Goal: Information Seeking & Learning: Learn about a topic

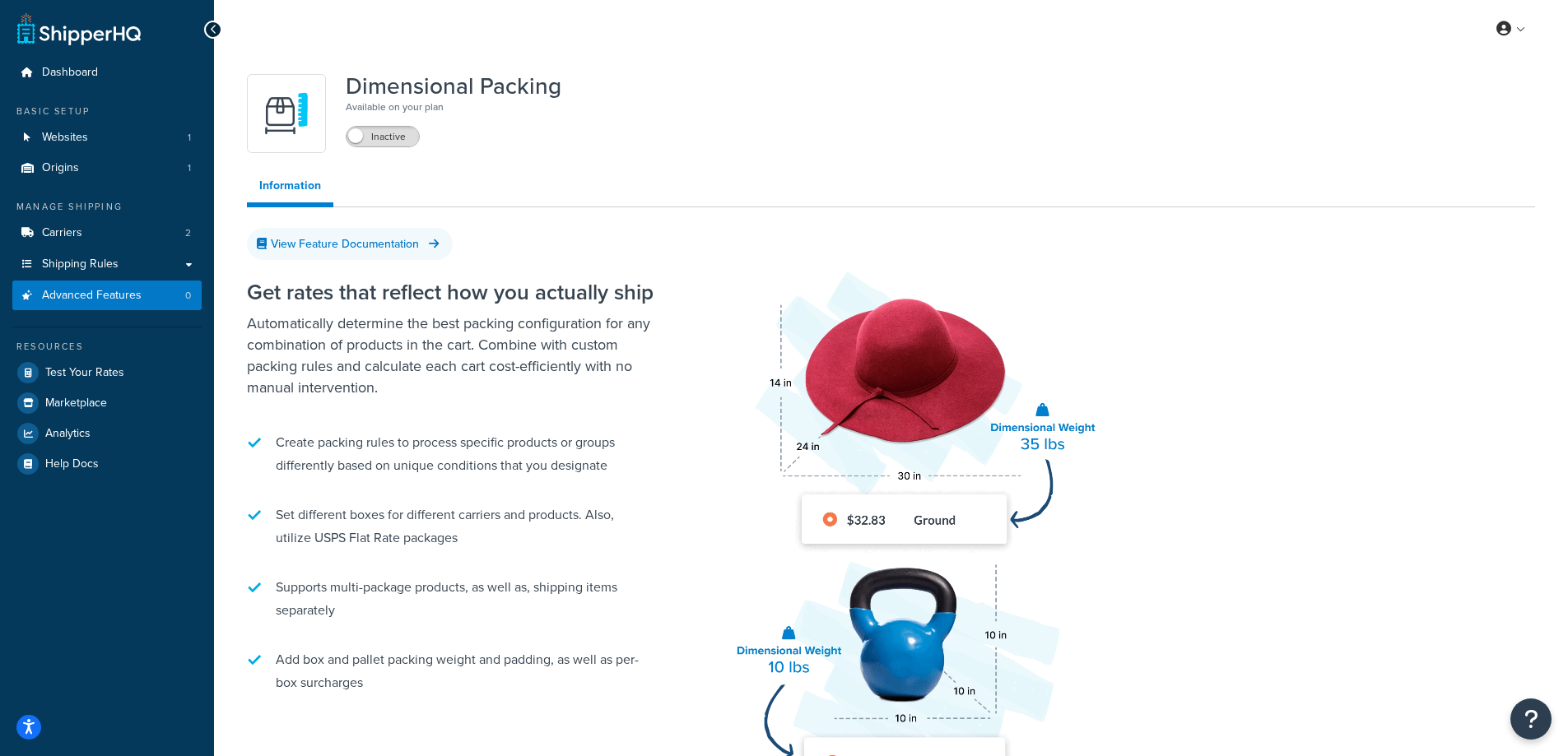
click at [355, 138] on span at bounding box center [355, 136] width 15 height 15
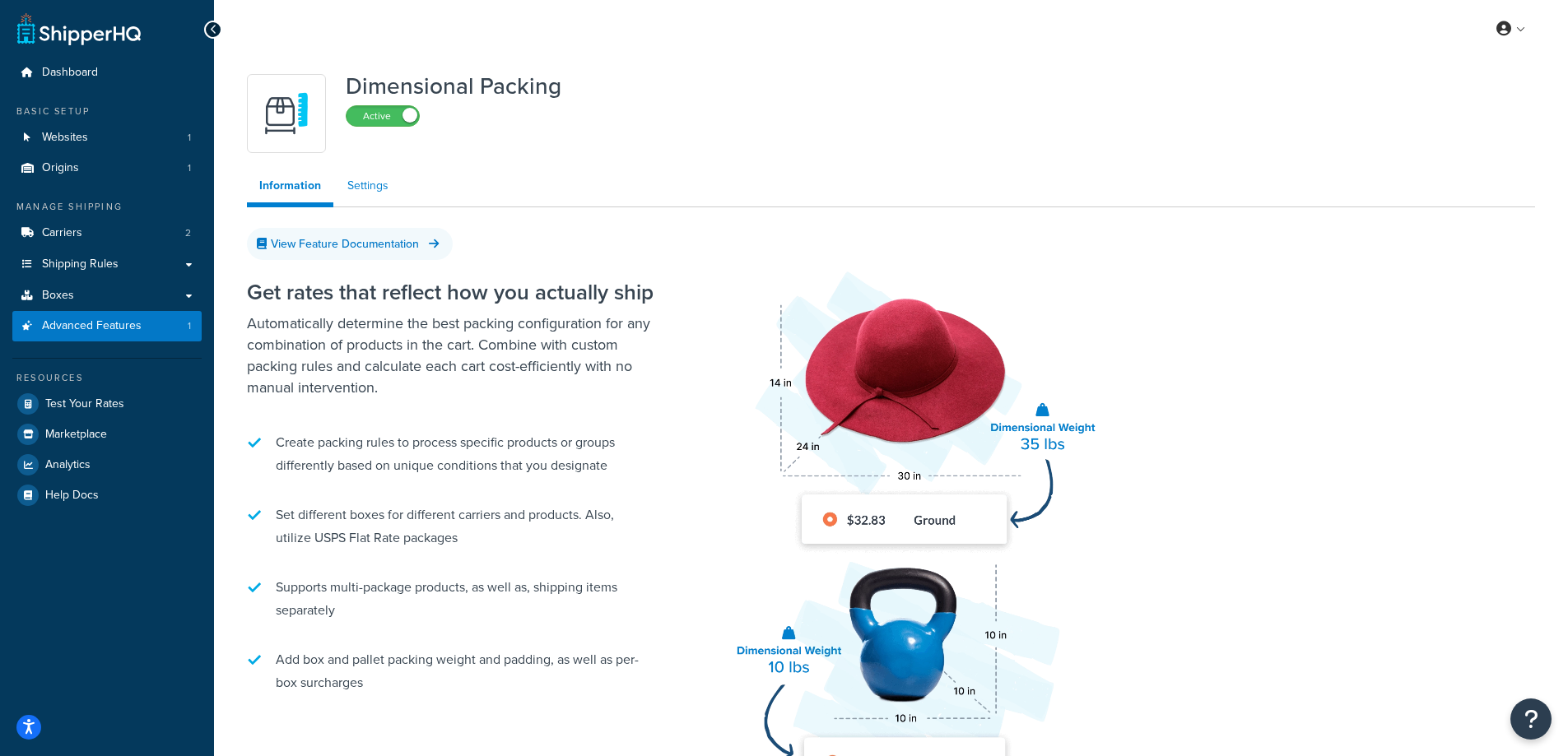
click at [367, 185] on link "Settings" at bounding box center [368, 186] width 66 height 33
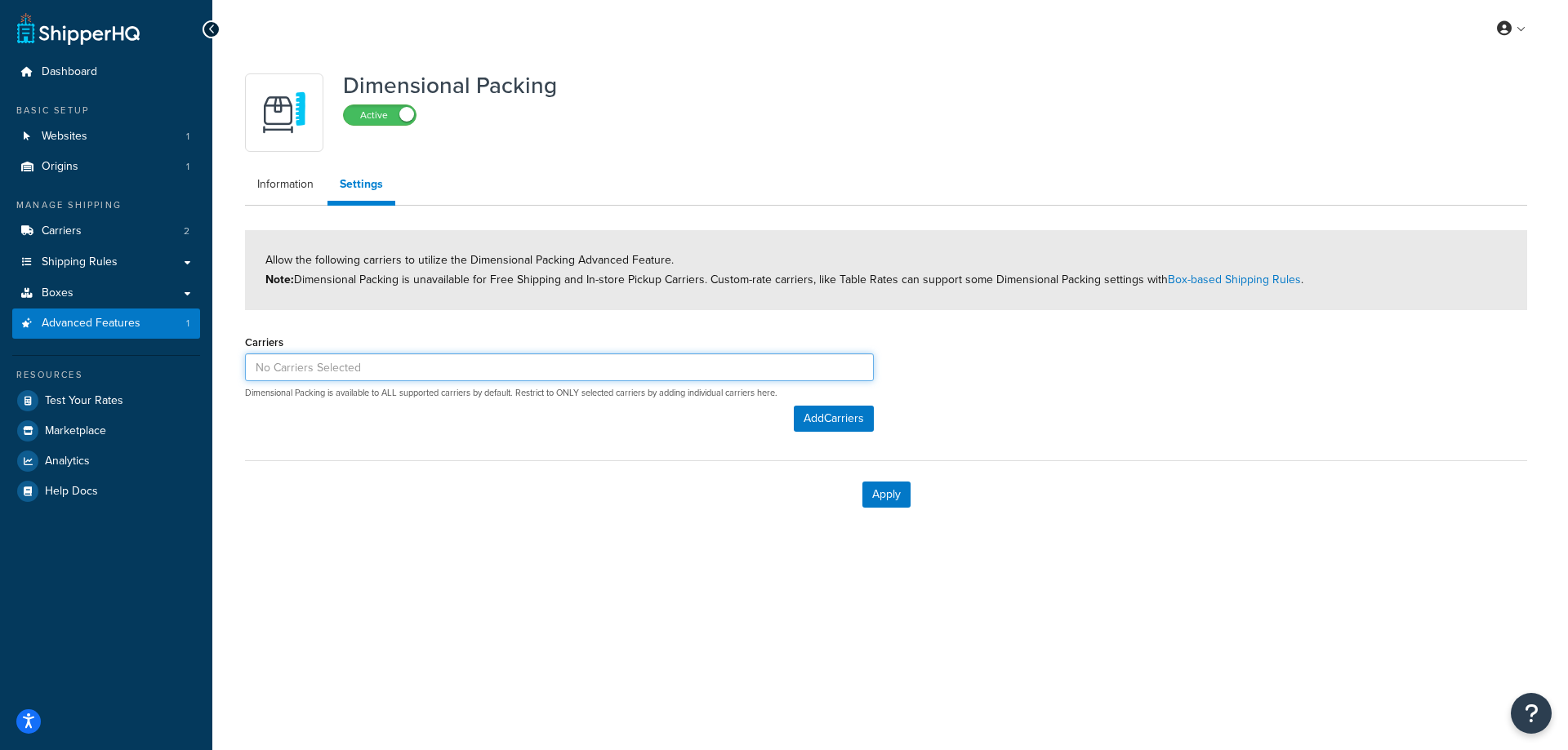
click at [580, 378] on input at bounding box center [559, 367] width 629 height 28
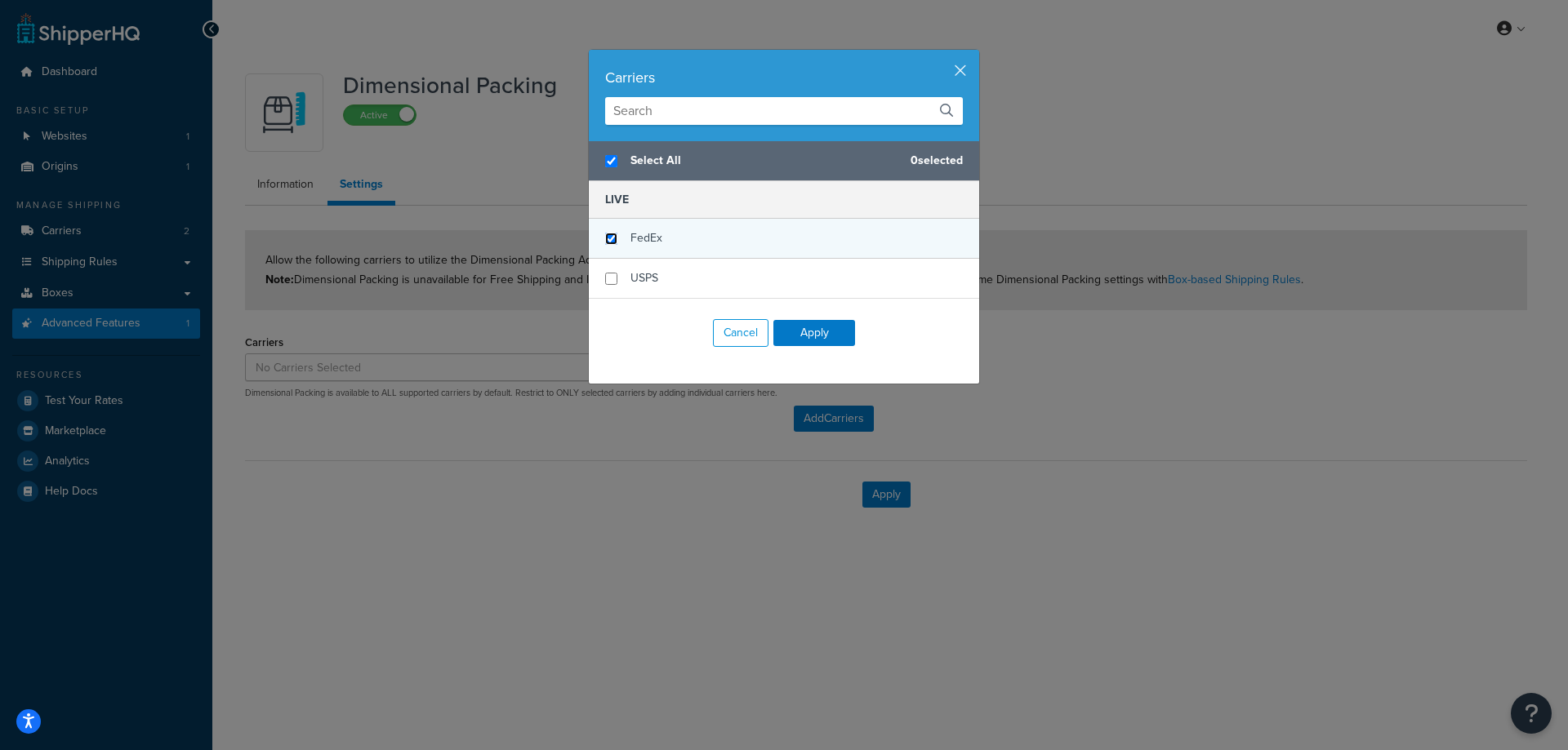
checkbox input "true"
click at [605, 236] on input "checkbox" at bounding box center [611, 238] width 13 height 12
checkbox input "true"
click at [821, 337] on button "Apply" at bounding box center [814, 332] width 82 height 26
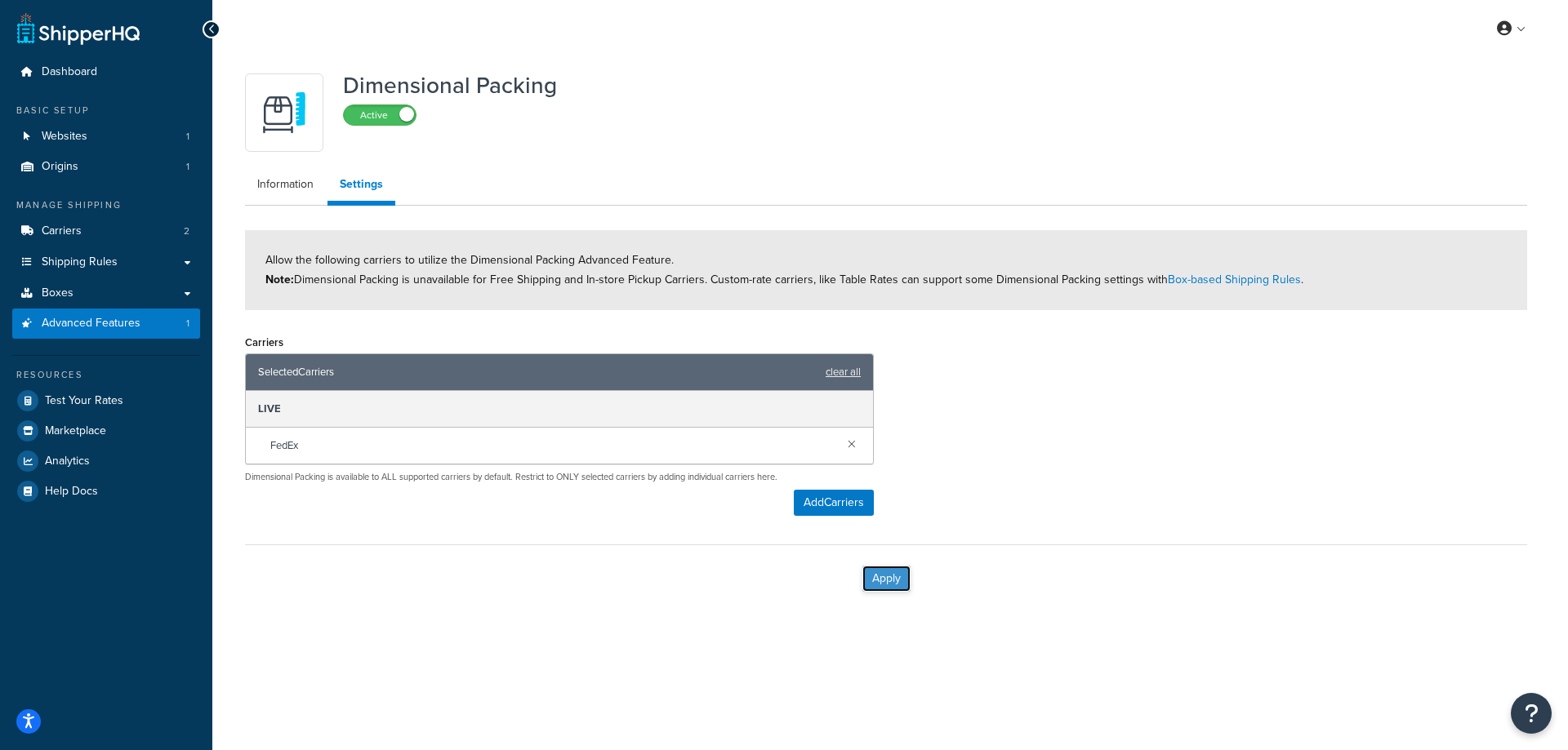
click at [887, 586] on button "Apply" at bounding box center [887, 578] width 48 height 26
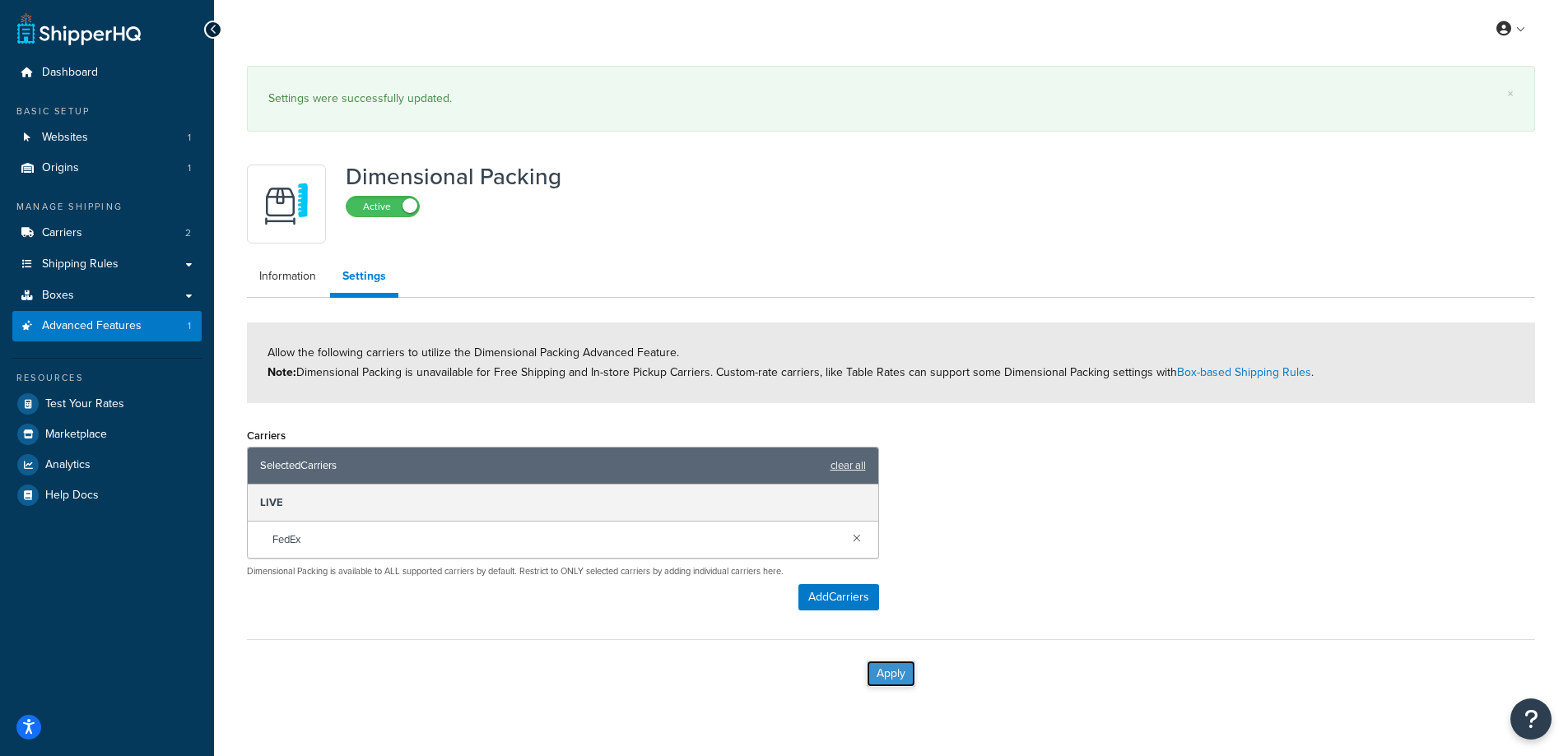
click at [880, 676] on button "Apply" at bounding box center [892, 674] width 49 height 26
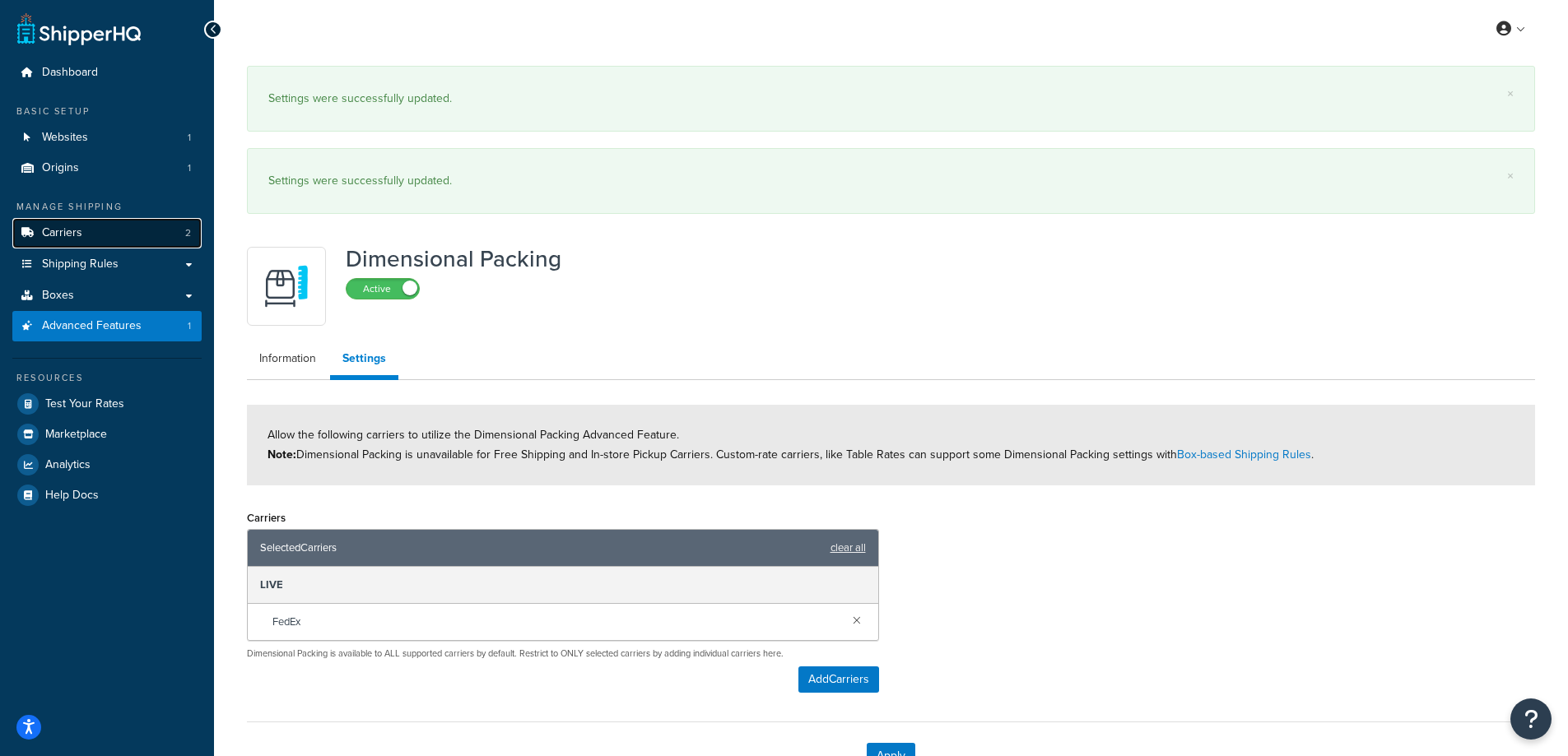
click at [124, 233] on link "Carriers 2" at bounding box center [107, 234] width 189 height 30
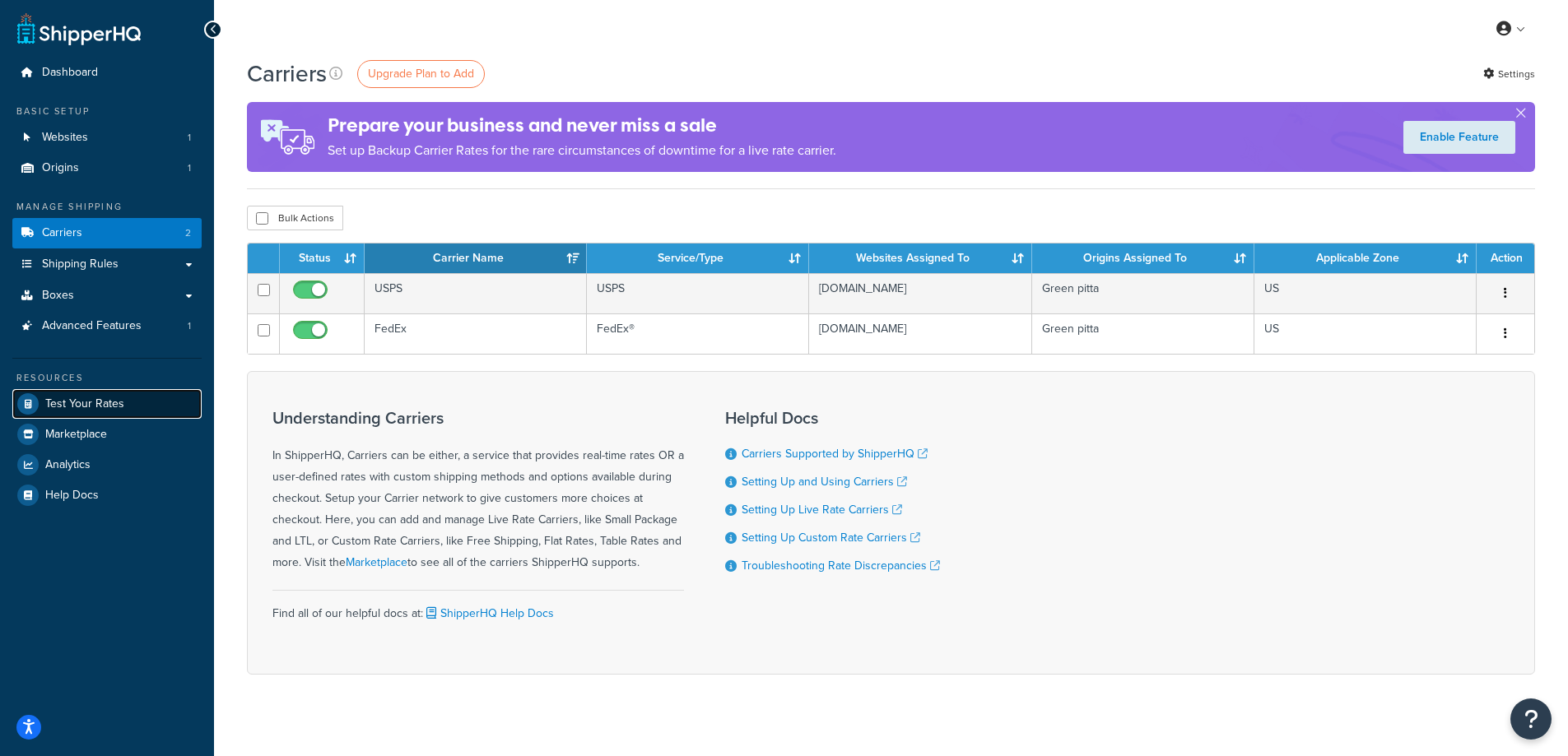
click at [82, 404] on span "Test Your Rates" at bounding box center [85, 404] width 79 height 14
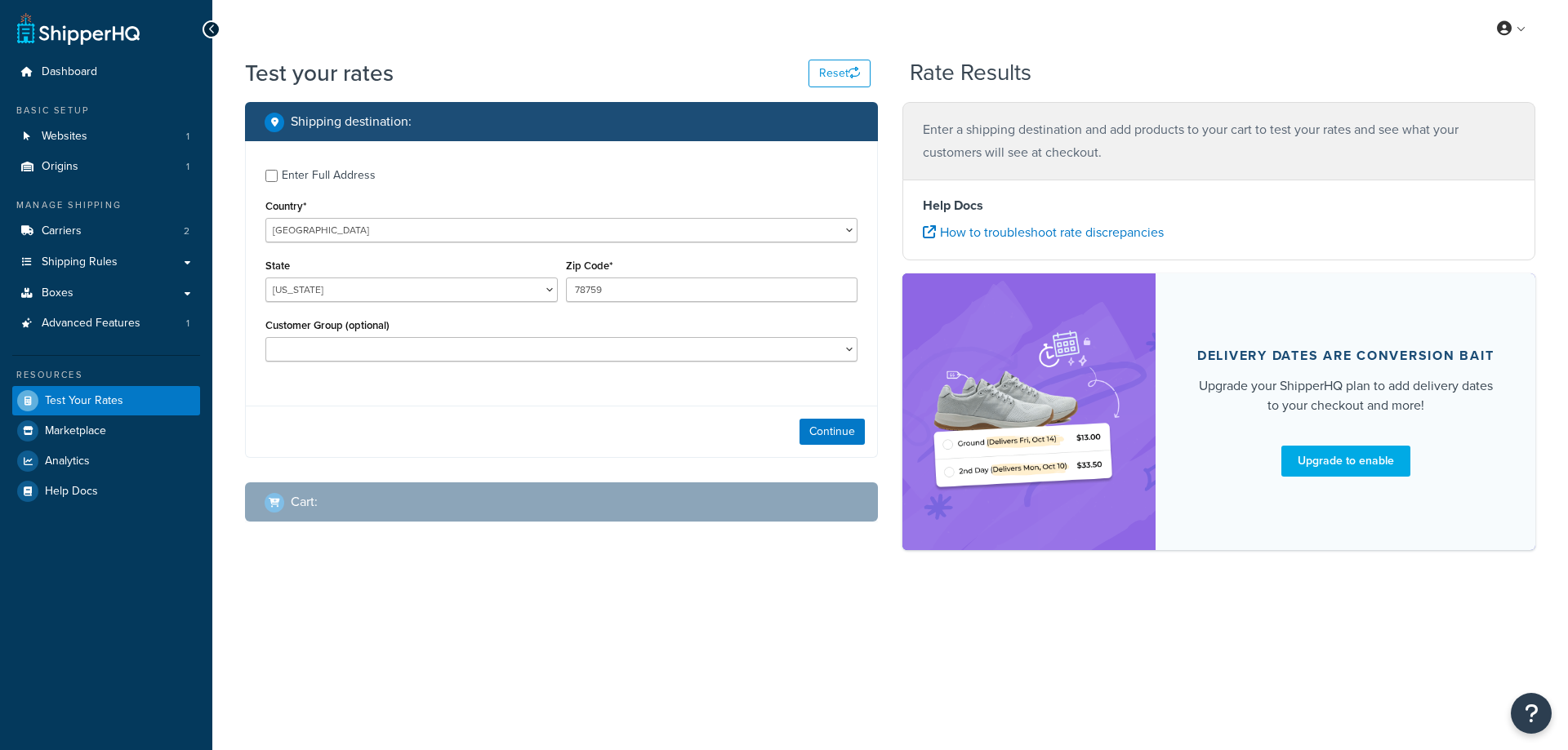
select select "[GEOGRAPHIC_DATA]"
click at [820, 432] on button "Continue" at bounding box center [832, 432] width 65 height 26
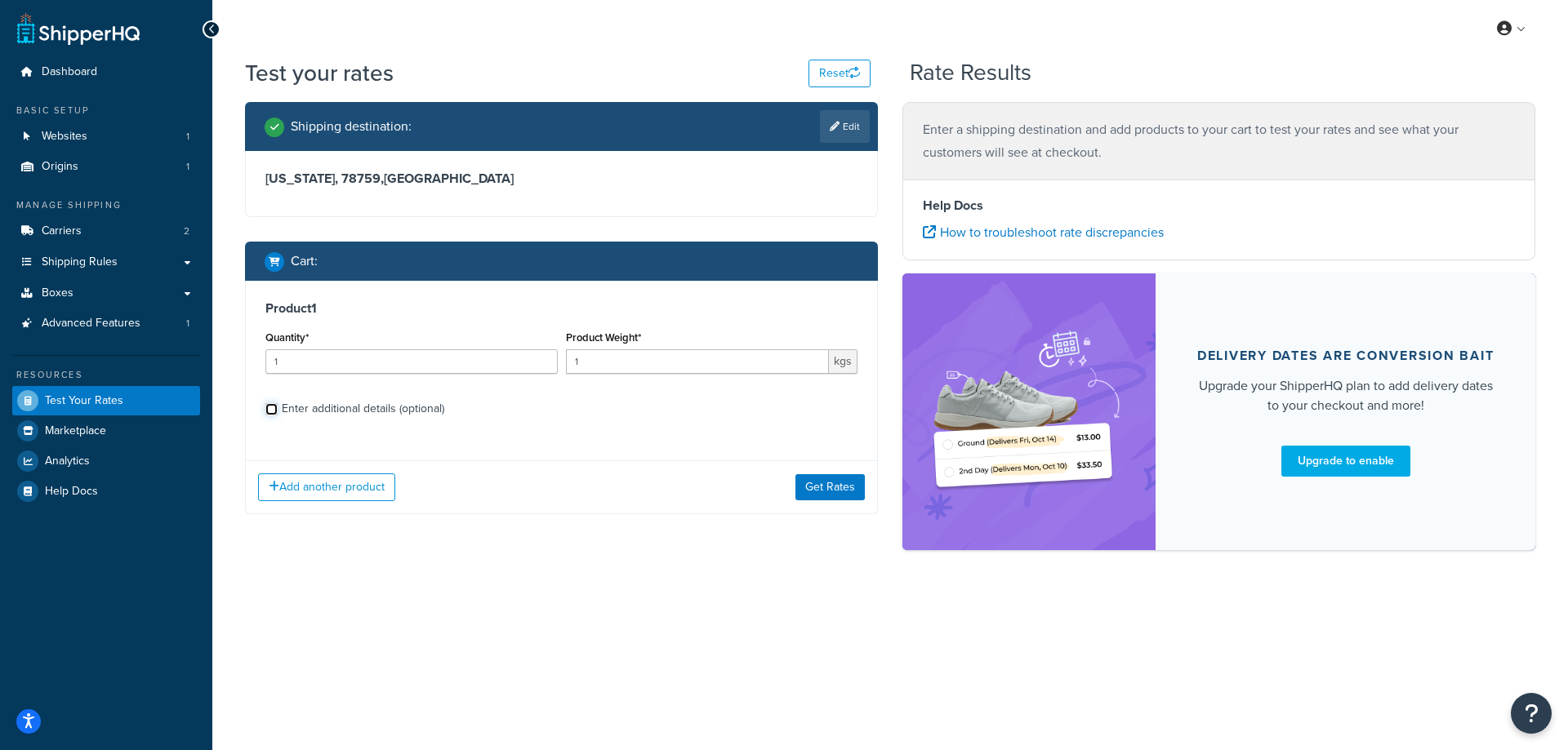
click at [275, 407] on input "Enter additional details (optional)" at bounding box center [271, 409] width 13 height 12
checkbox input "true"
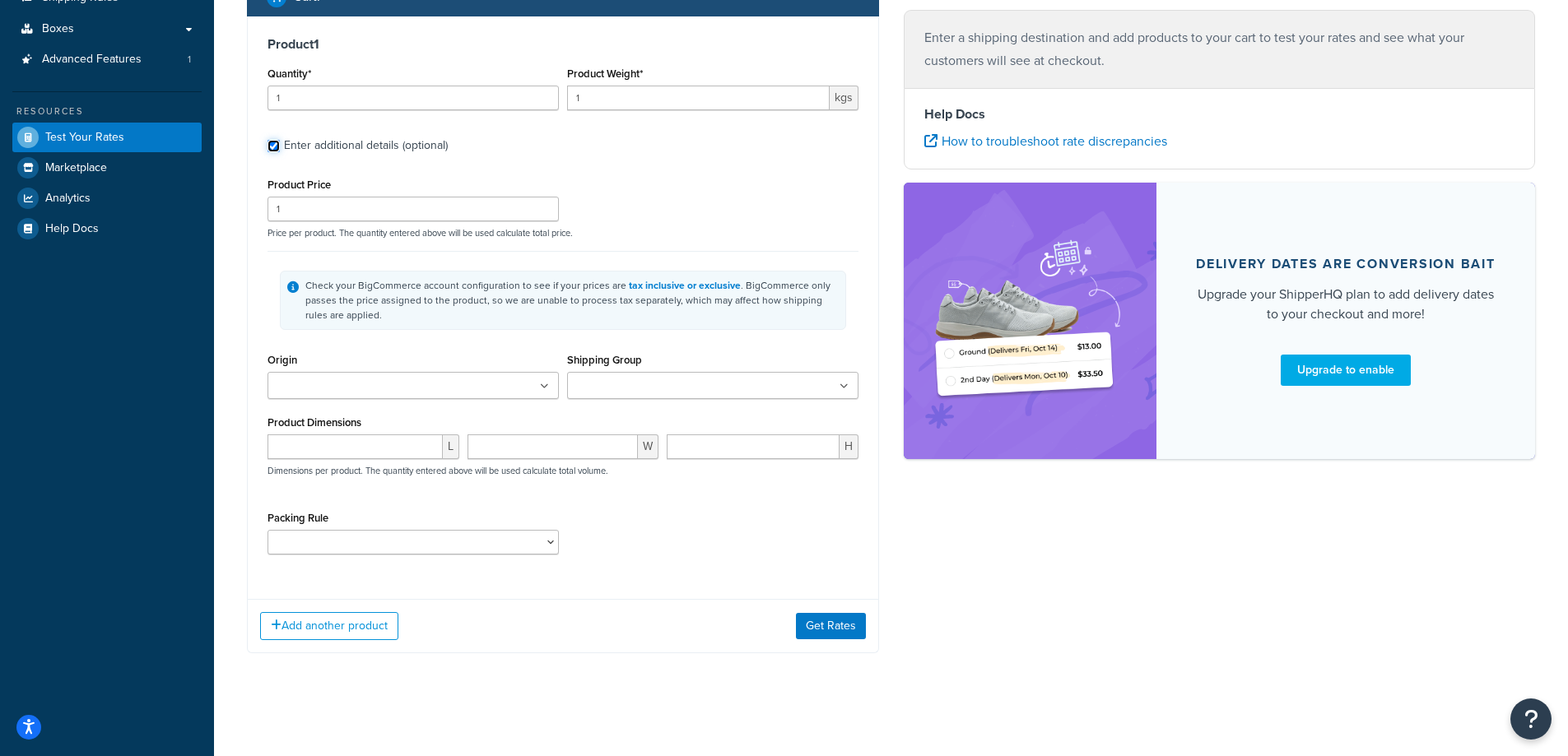
scroll to position [272, 0]
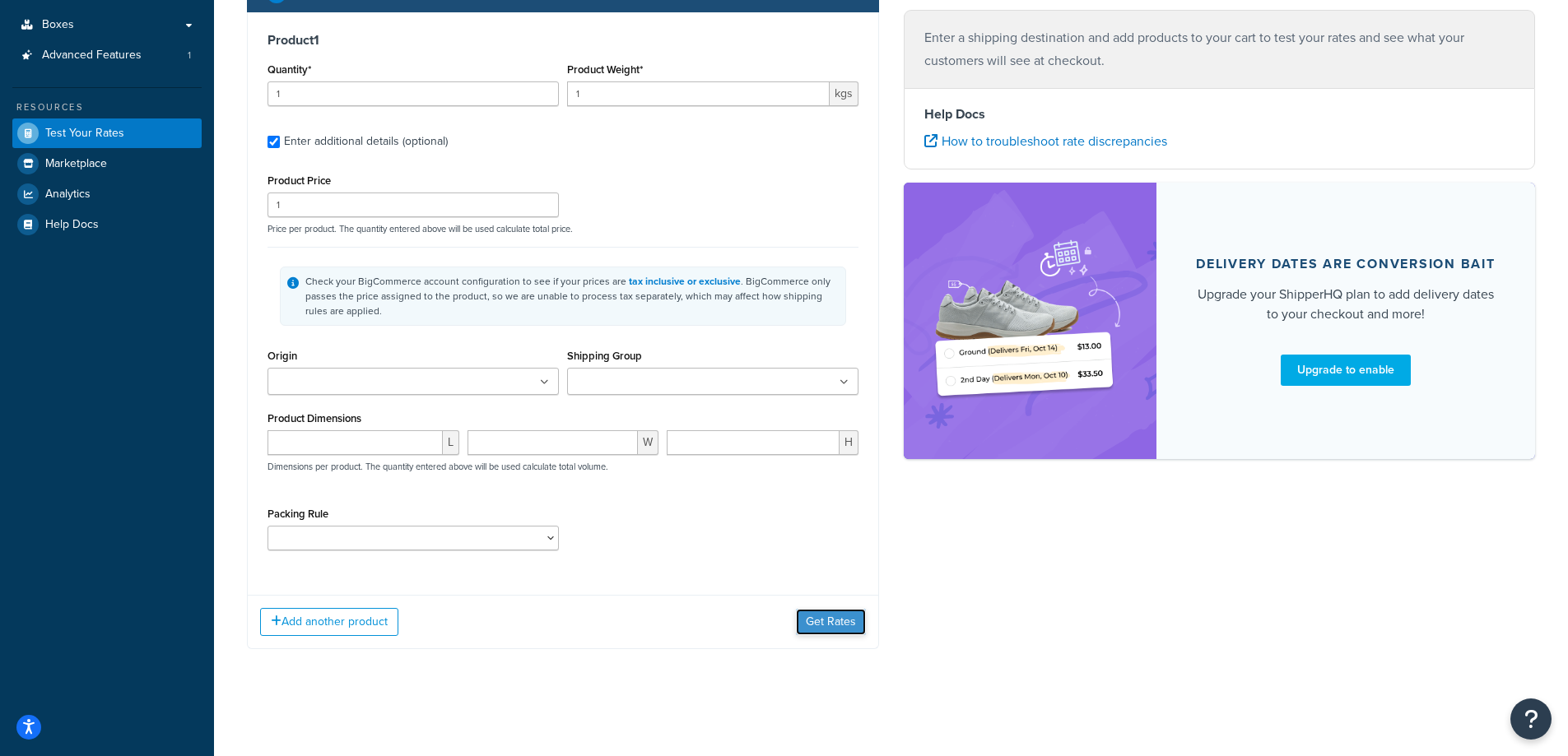
click at [834, 615] on button "Get Rates" at bounding box center [830, 622] width 70 height 26
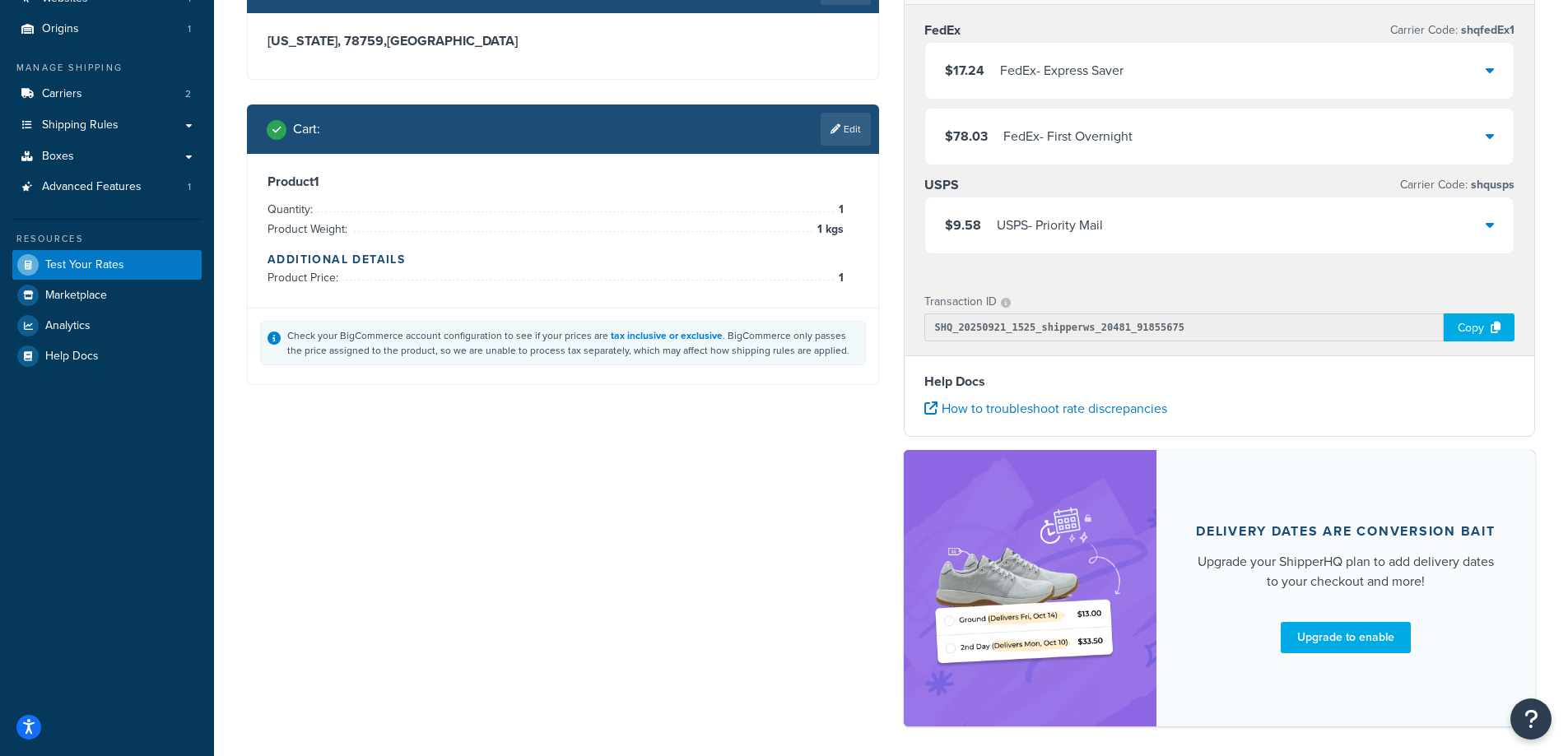
scroll to position [0, 0]
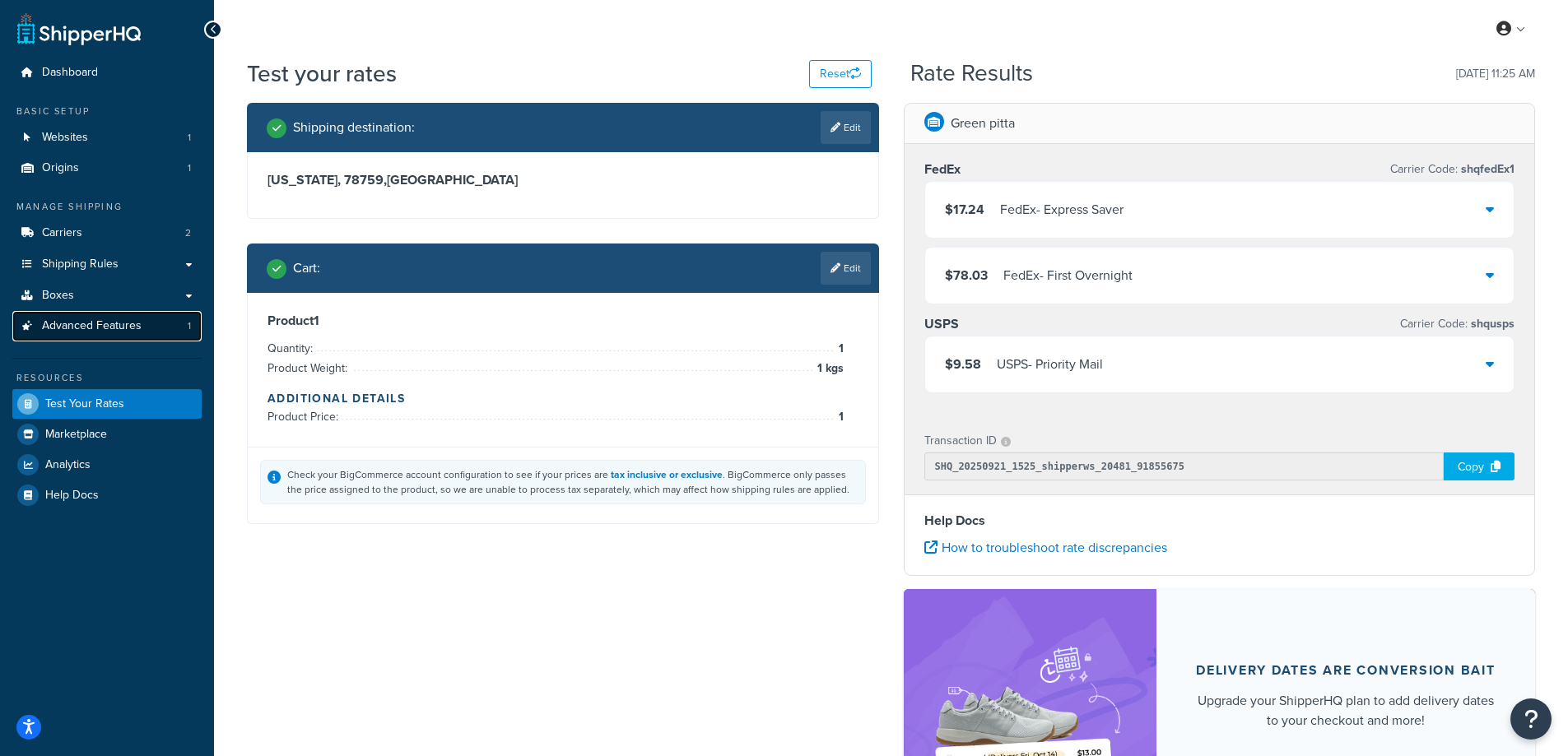
click at [124, 326] on span "Advanced Features" at bounding box center [92, 326] width 100 height 14
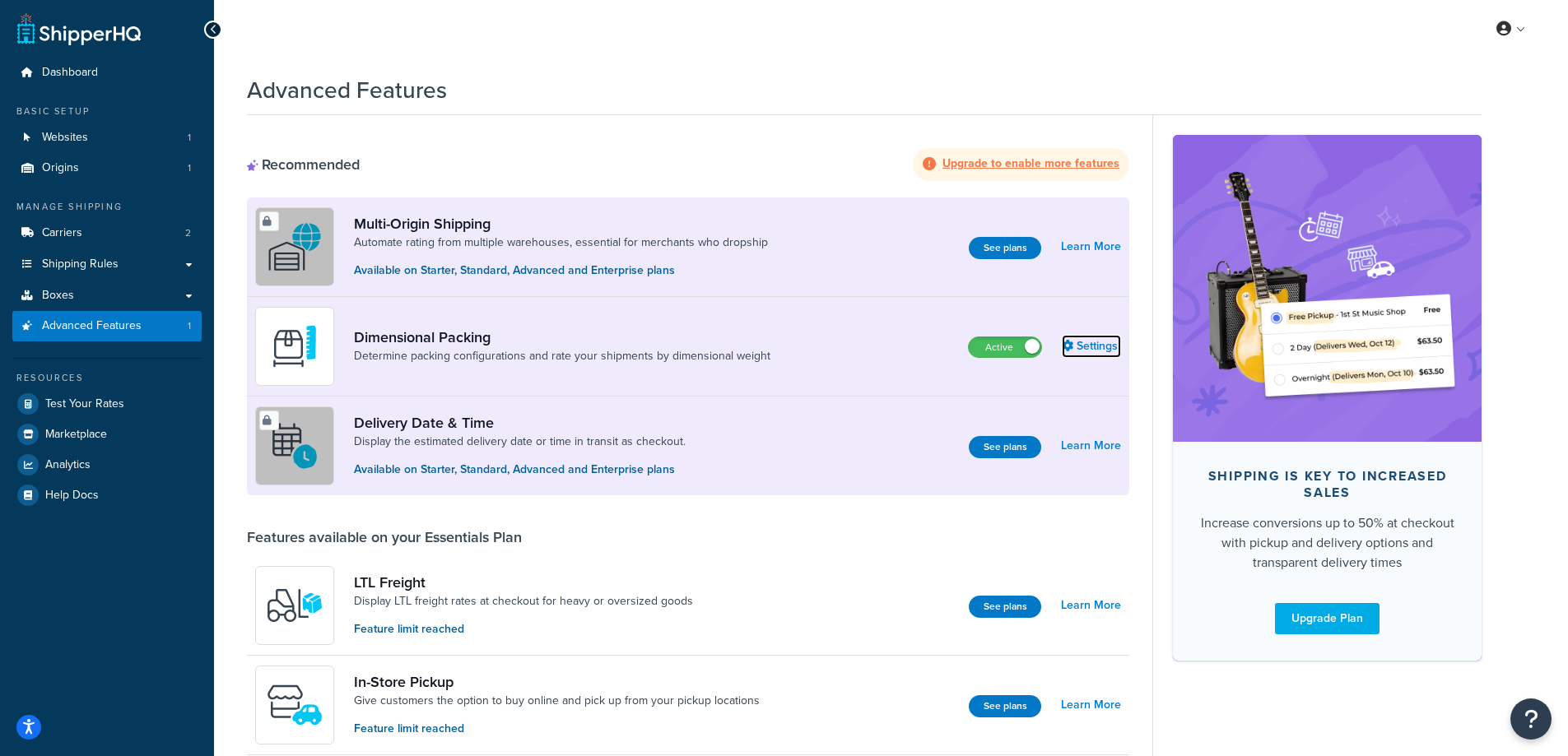
click at [1100, 344] on link "Settings" at bounding box center [1092, 346] width 60 height 23
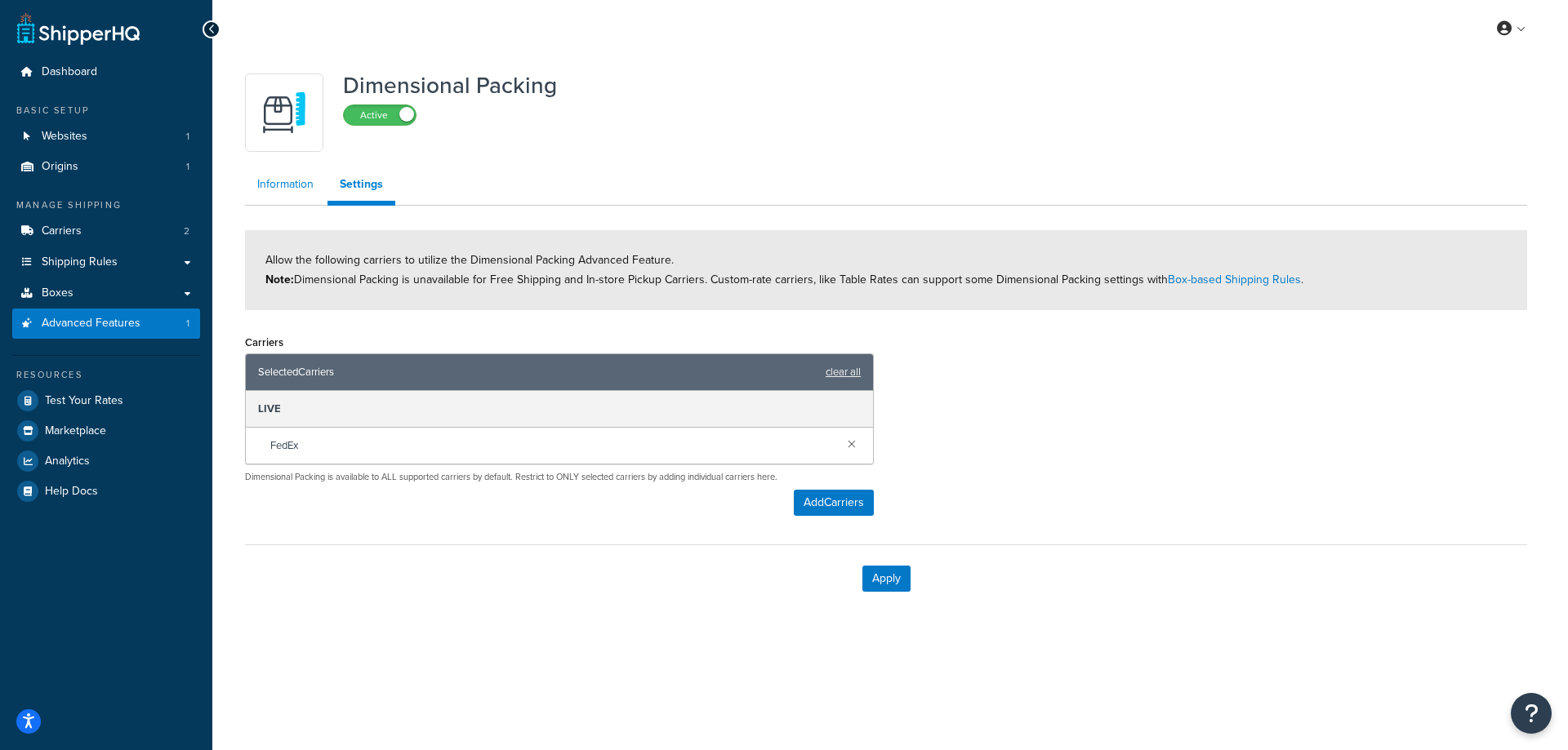
click at [283, 190] on link "Information" at bounding box center [285, 184] width 81 height 32
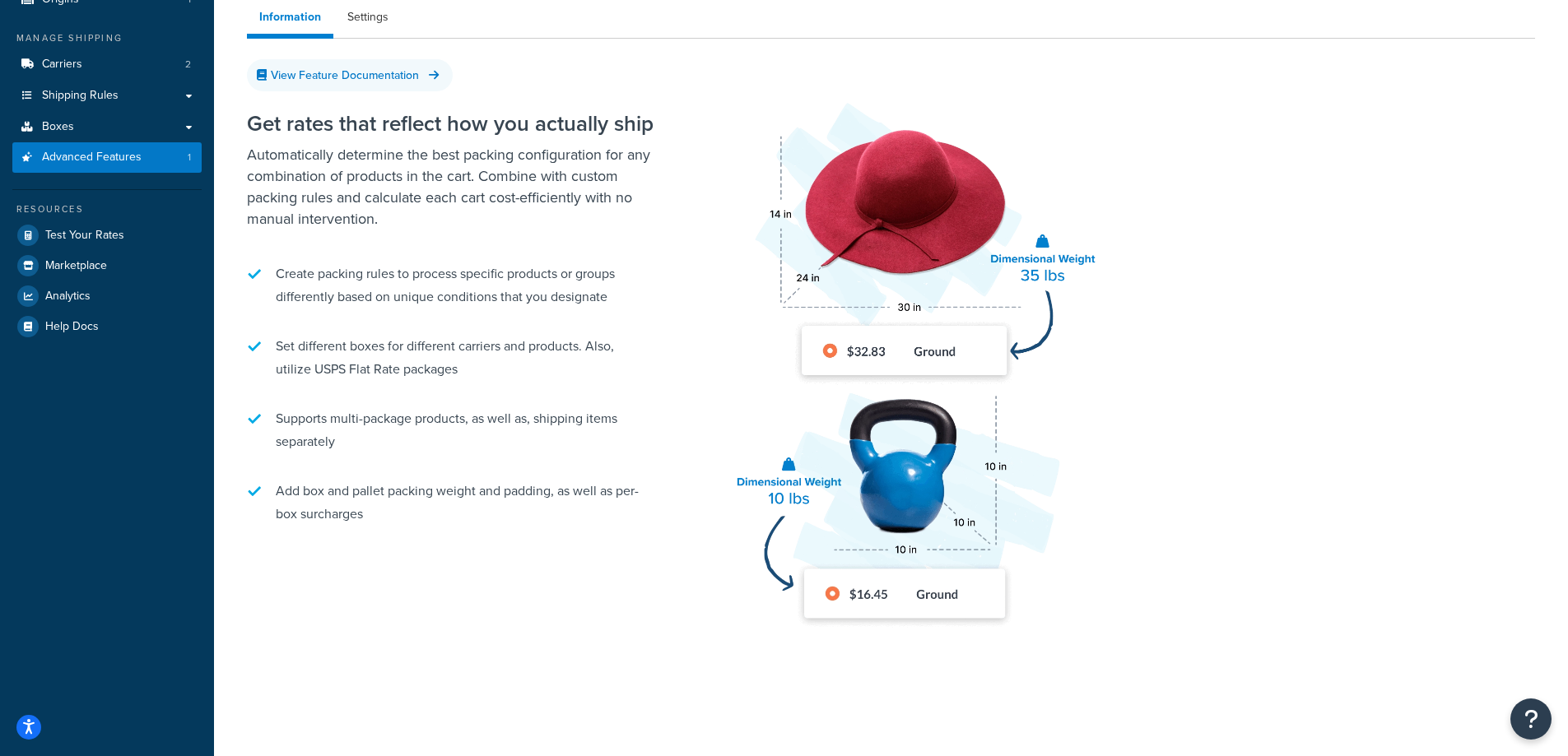
scroll to position [184, 0]
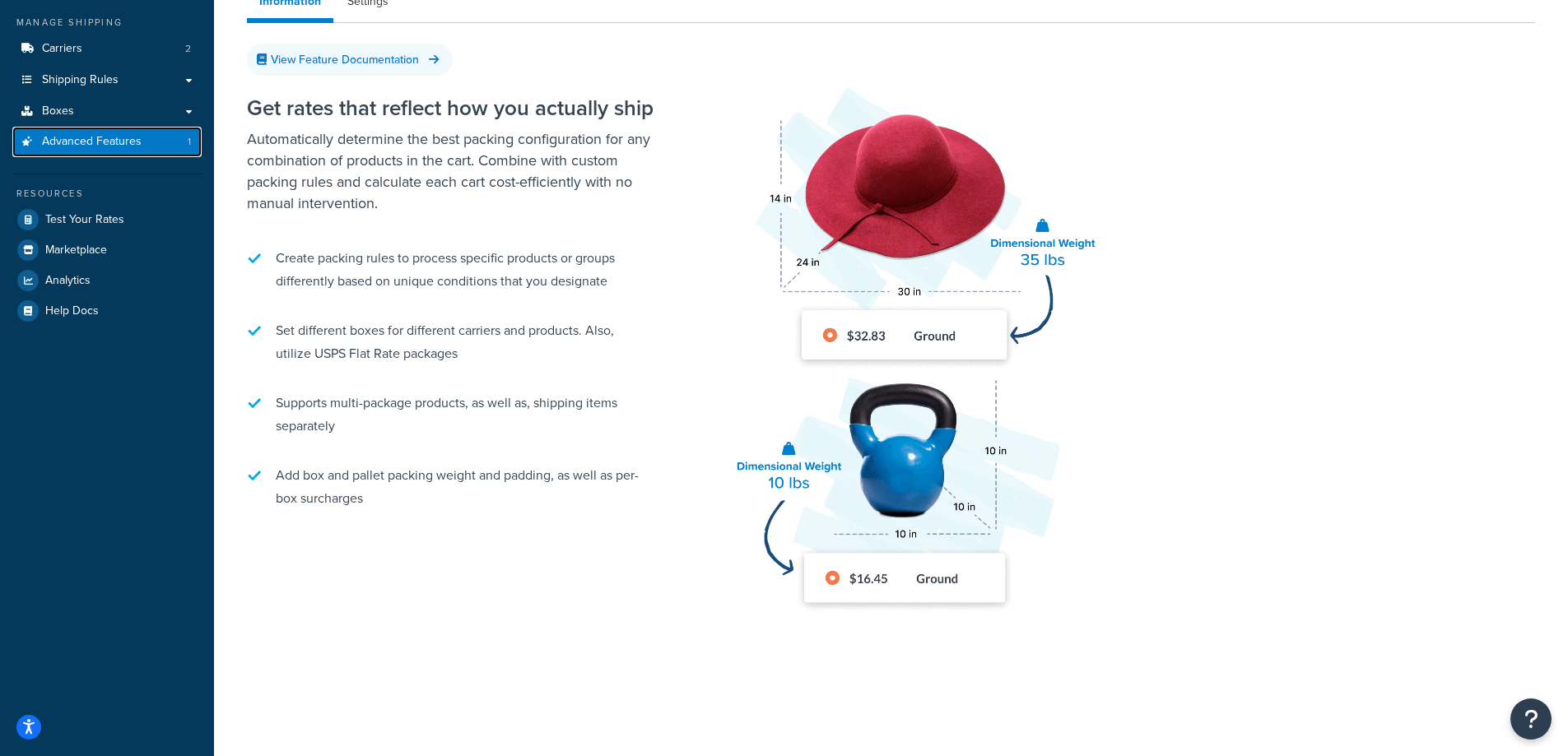
click at [73, 136] on span "Advanced Features" at bounding box center [92, 142] width 100 height 14
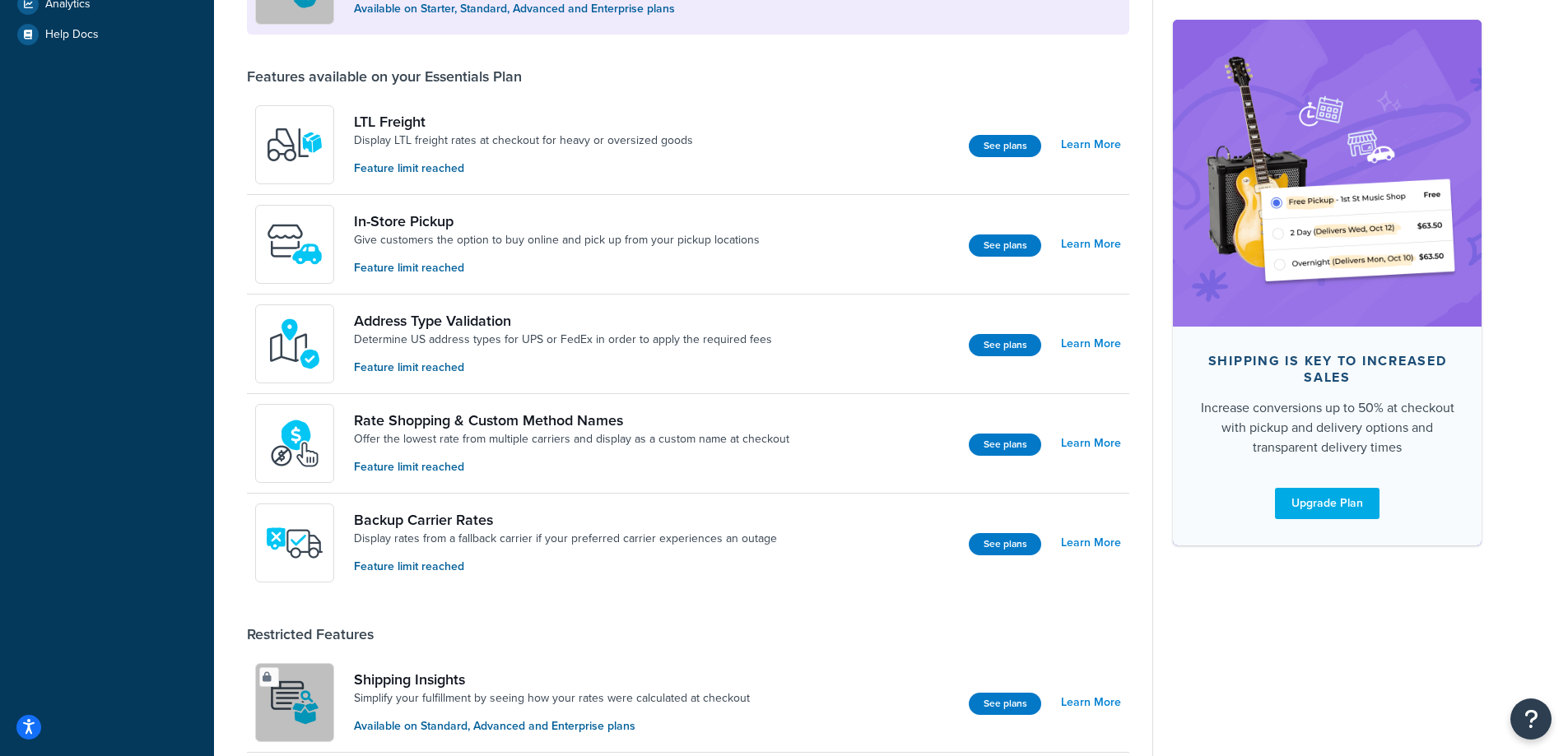
scroll to position [513, 0]
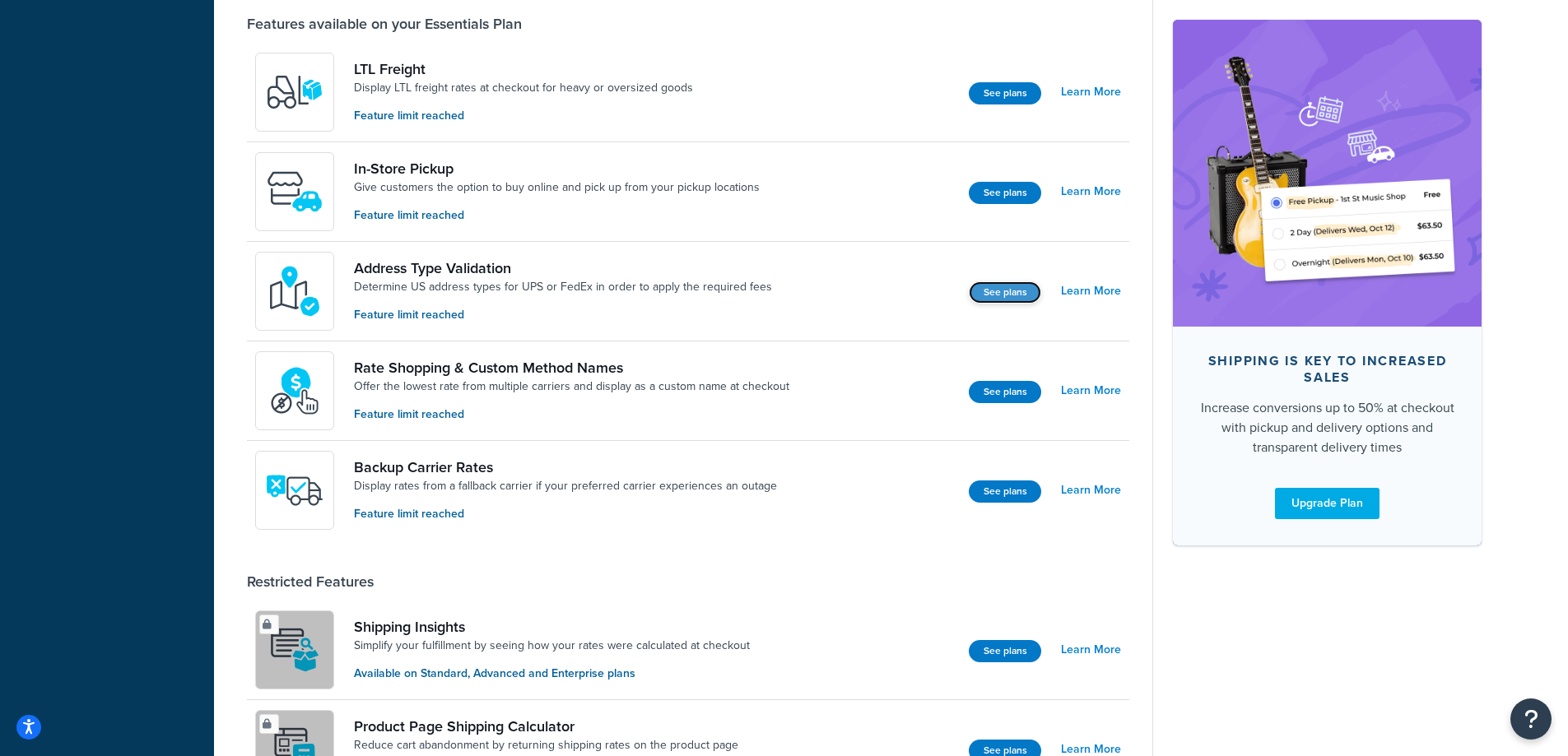
click at [1002, 297] on button "See plans" at bounding box center [1005, 292] width 72 height 22
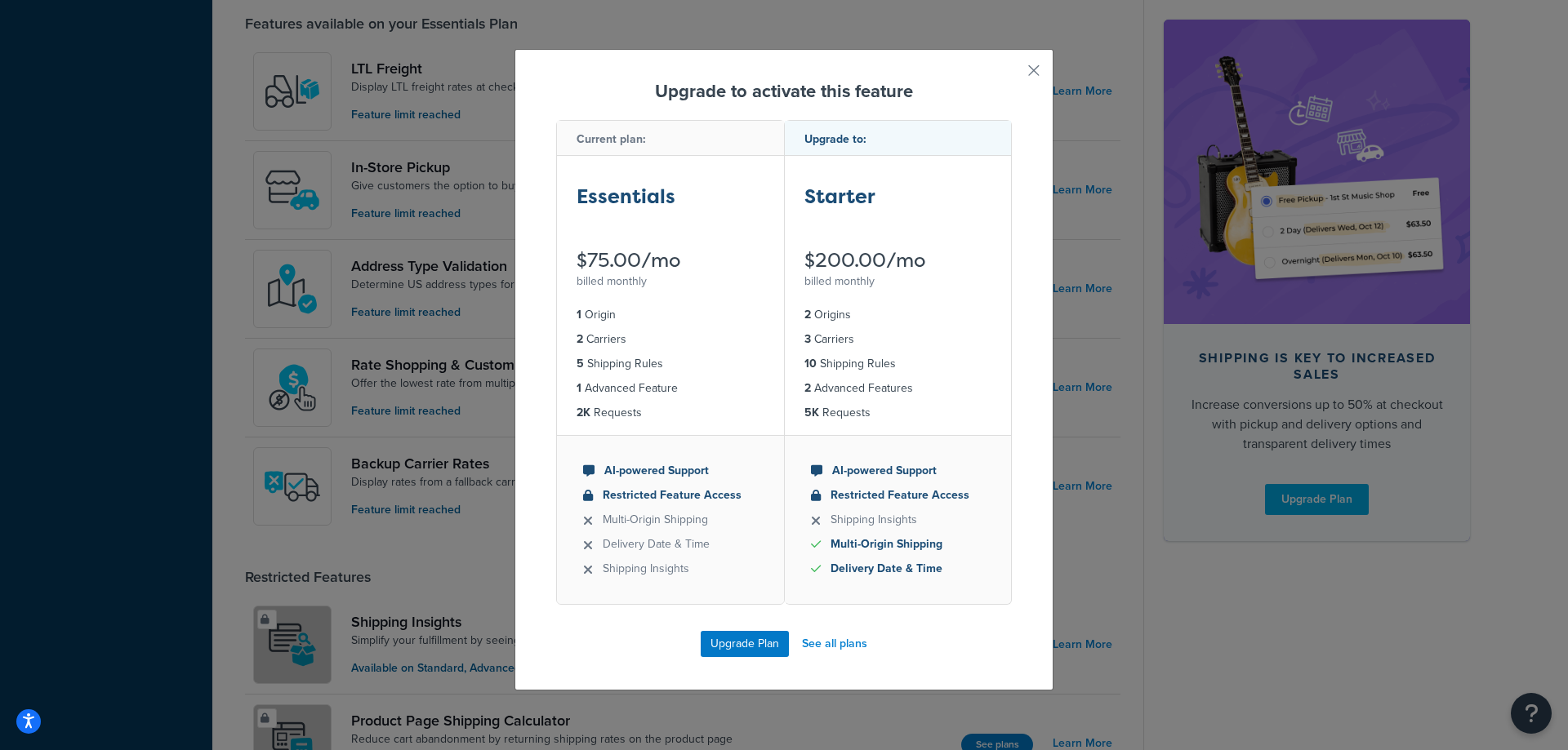
click at [1030, 60] on div "Upgrade to activate this feature Current plan: Essentials $75.00/mo billed mont…" at bounding box center [784, 370] width 539 height 642
click at [1012, 74] on button "button" at bounding box center [1009, 76] width 4 height 4
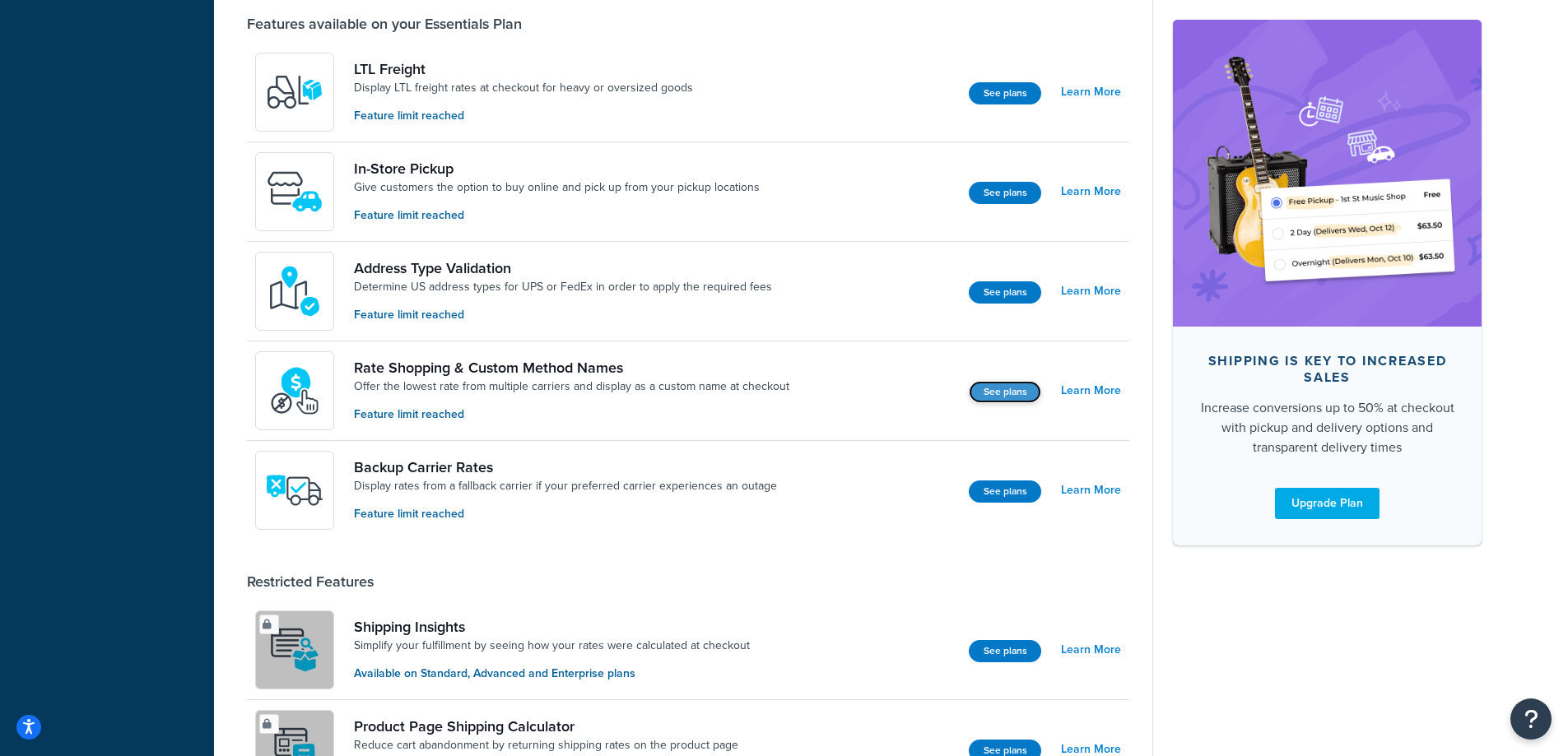
click at [1002, 394] on button "See plans" at bounding box center [1005, 392] width 72 height 22
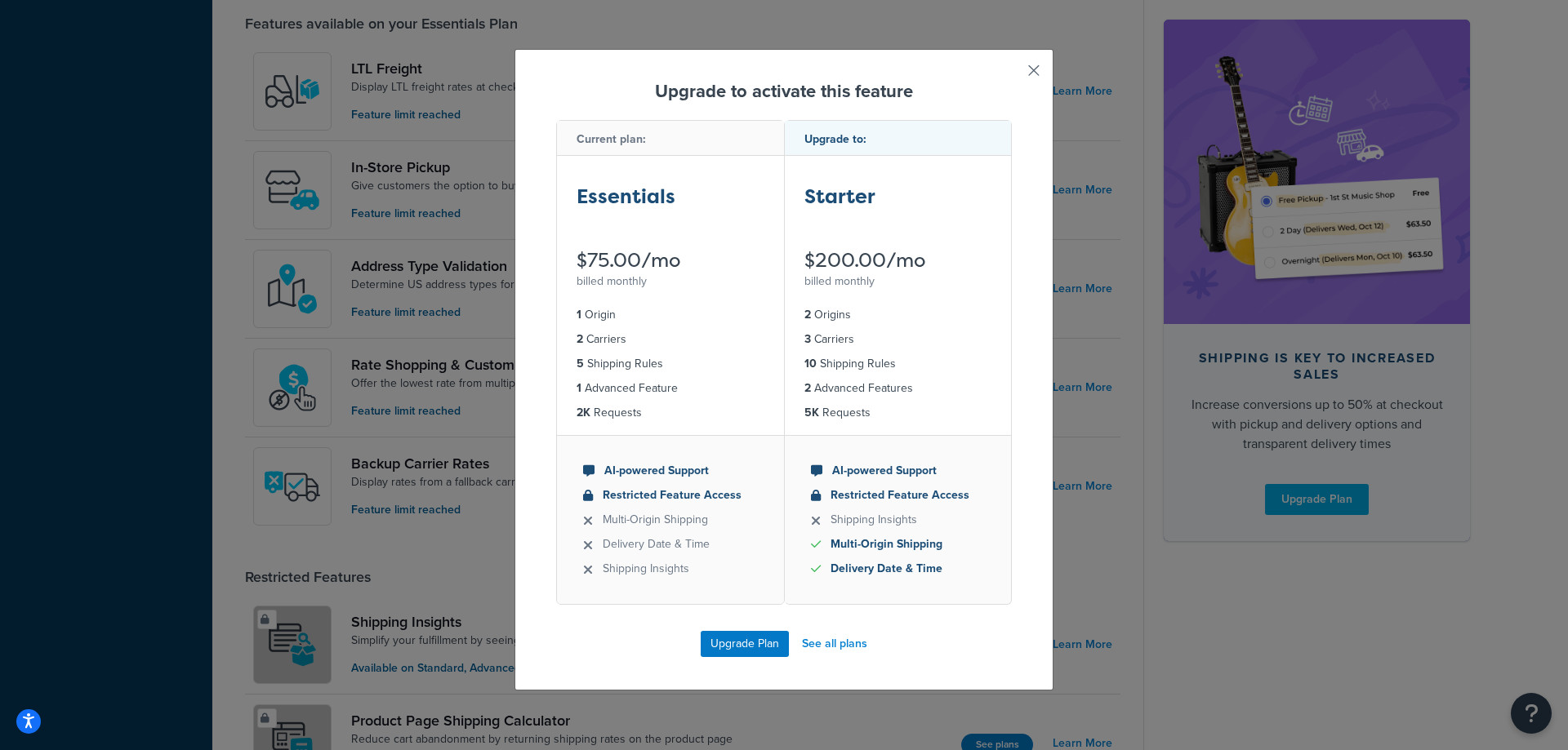
click at [1012, 74] on button "button" at bounding box center [1009, 76] width 4 height 4
